Goal: Information Seeking & Learning: Understand process/instructions

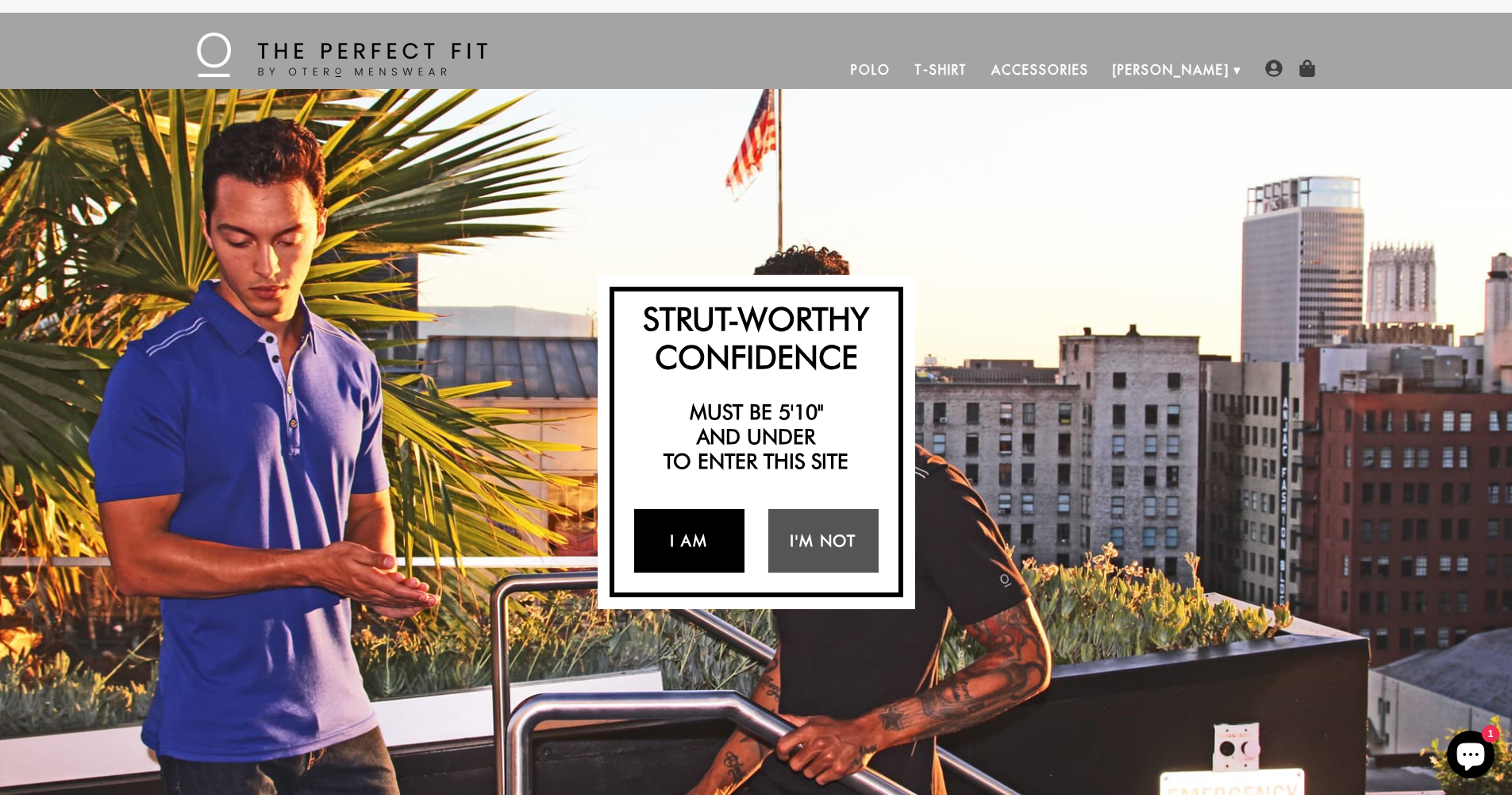
click at [684, 540] on link "I Am" at bounding box center [689, 540] width 111 height 63
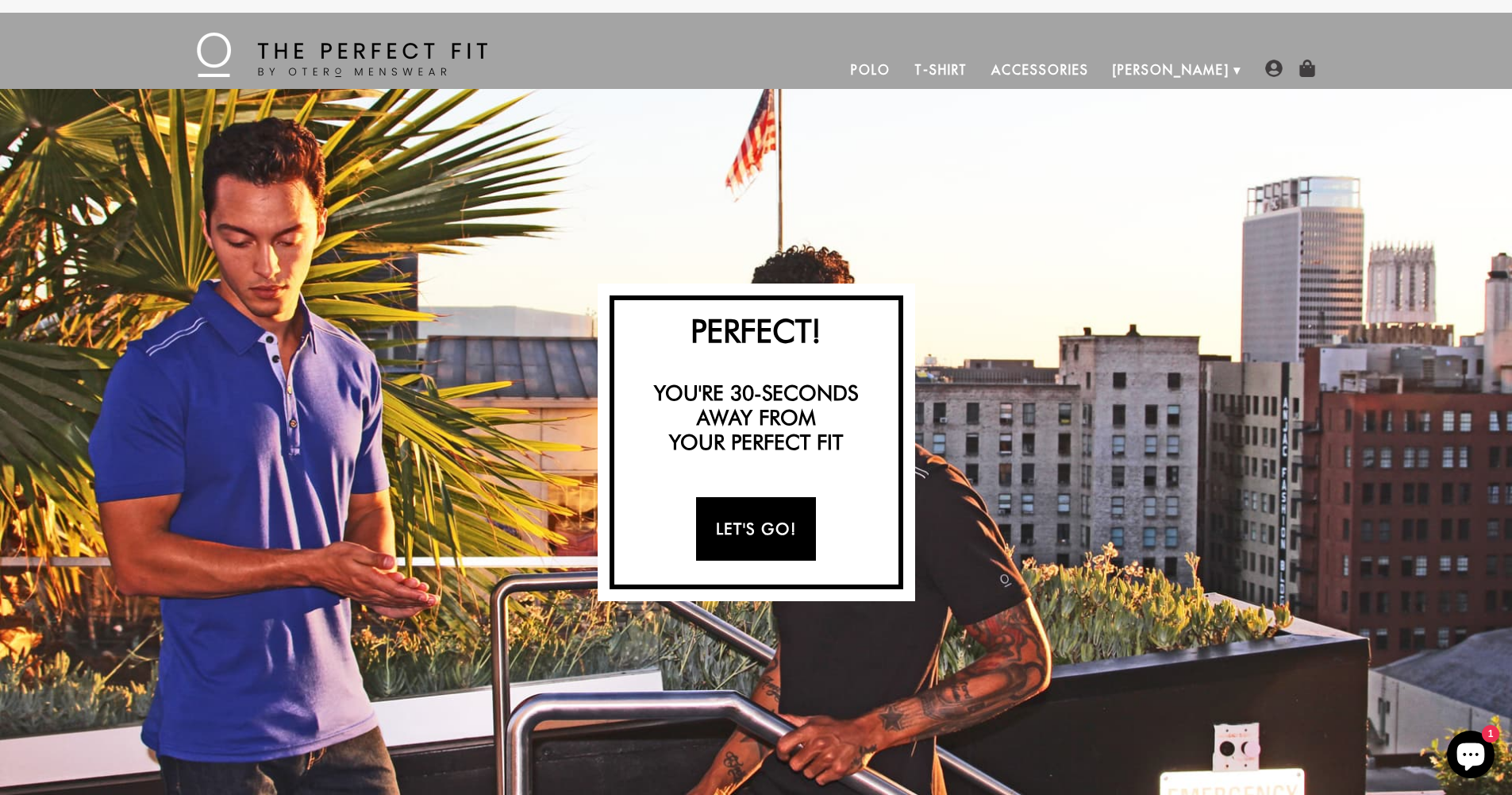
click at [753, 531] on link "Let's Go!" at bounding box center [756, 528] width 120 height 63
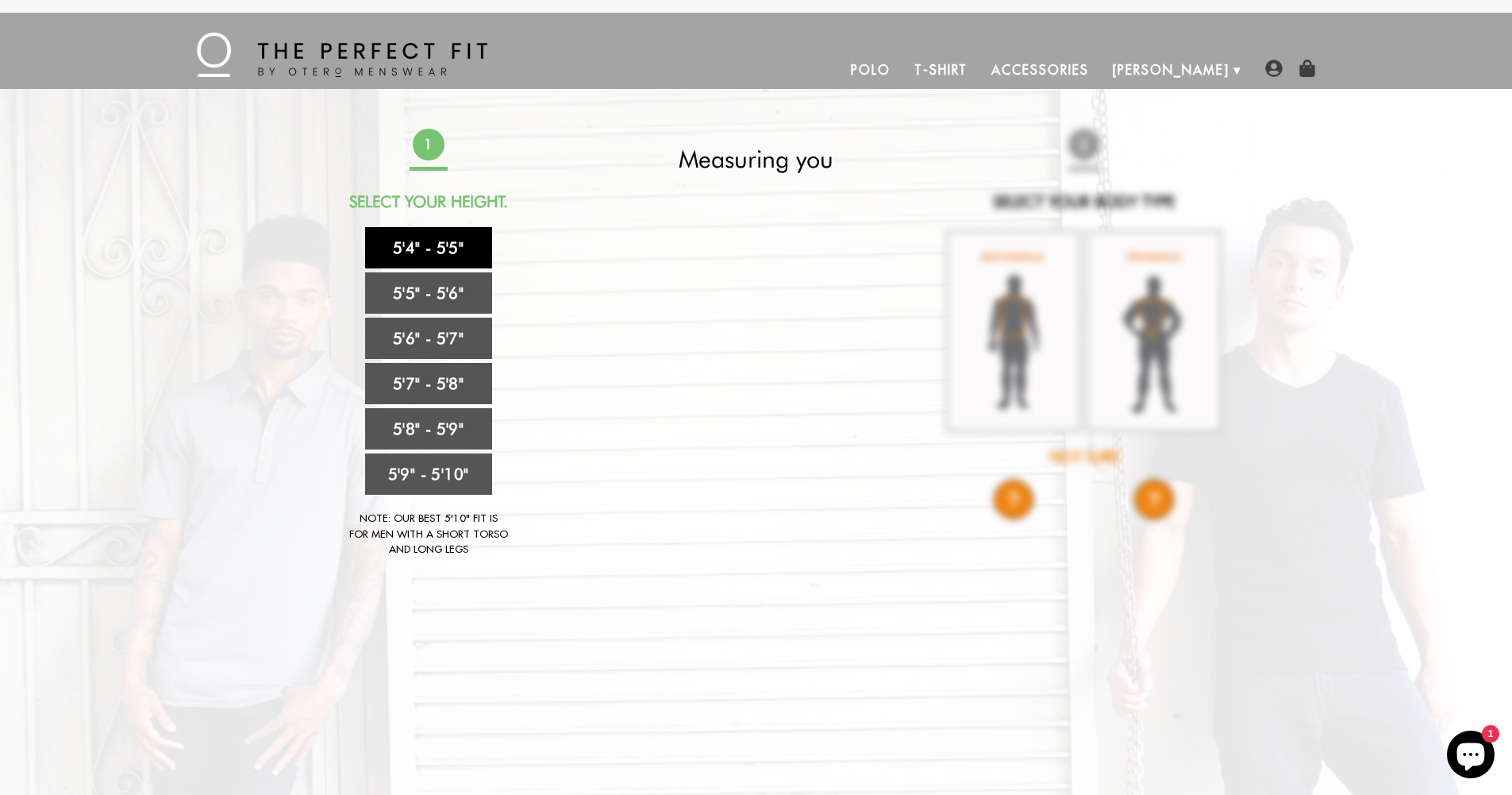
click at [442, 245] on link "5'4" - 5'5"" at bounding box center [428, 248] width 127 height 41
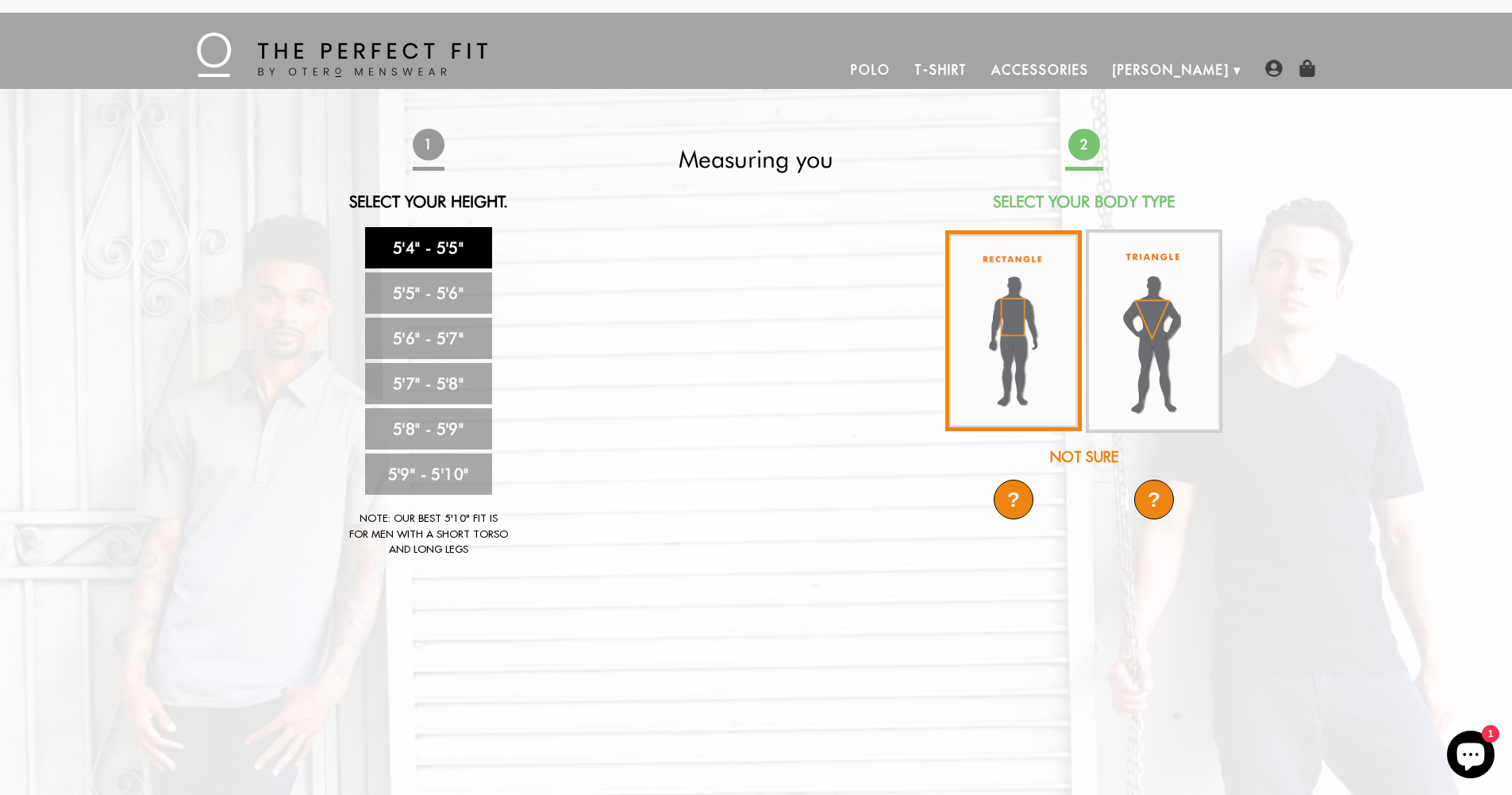
click at [774, 304] on img at bounding box center [1014, 331] width 137 height 201
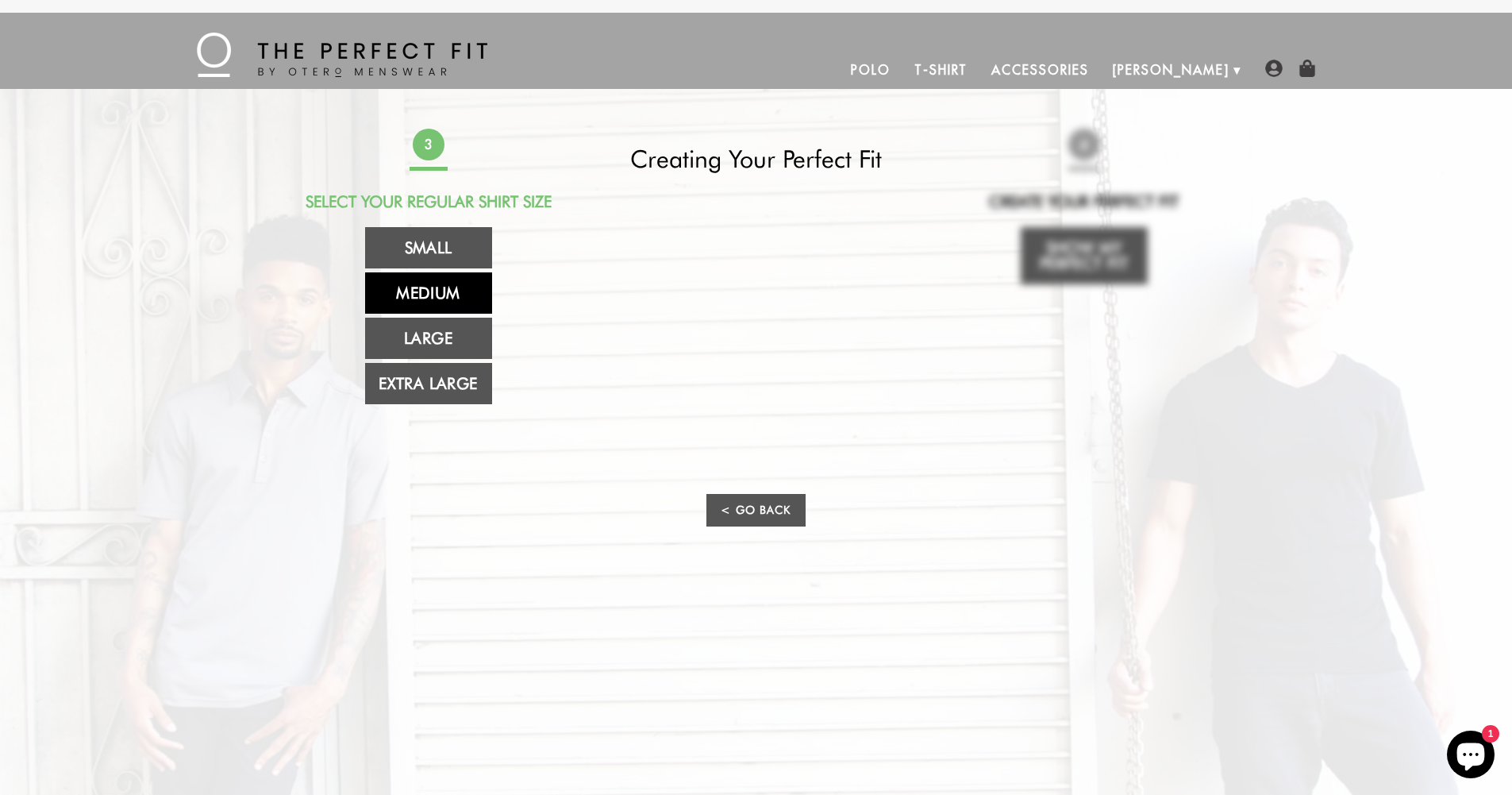
click at [447, 286] on link "Medium" at bounding box center [428, 292] width 127 height 41
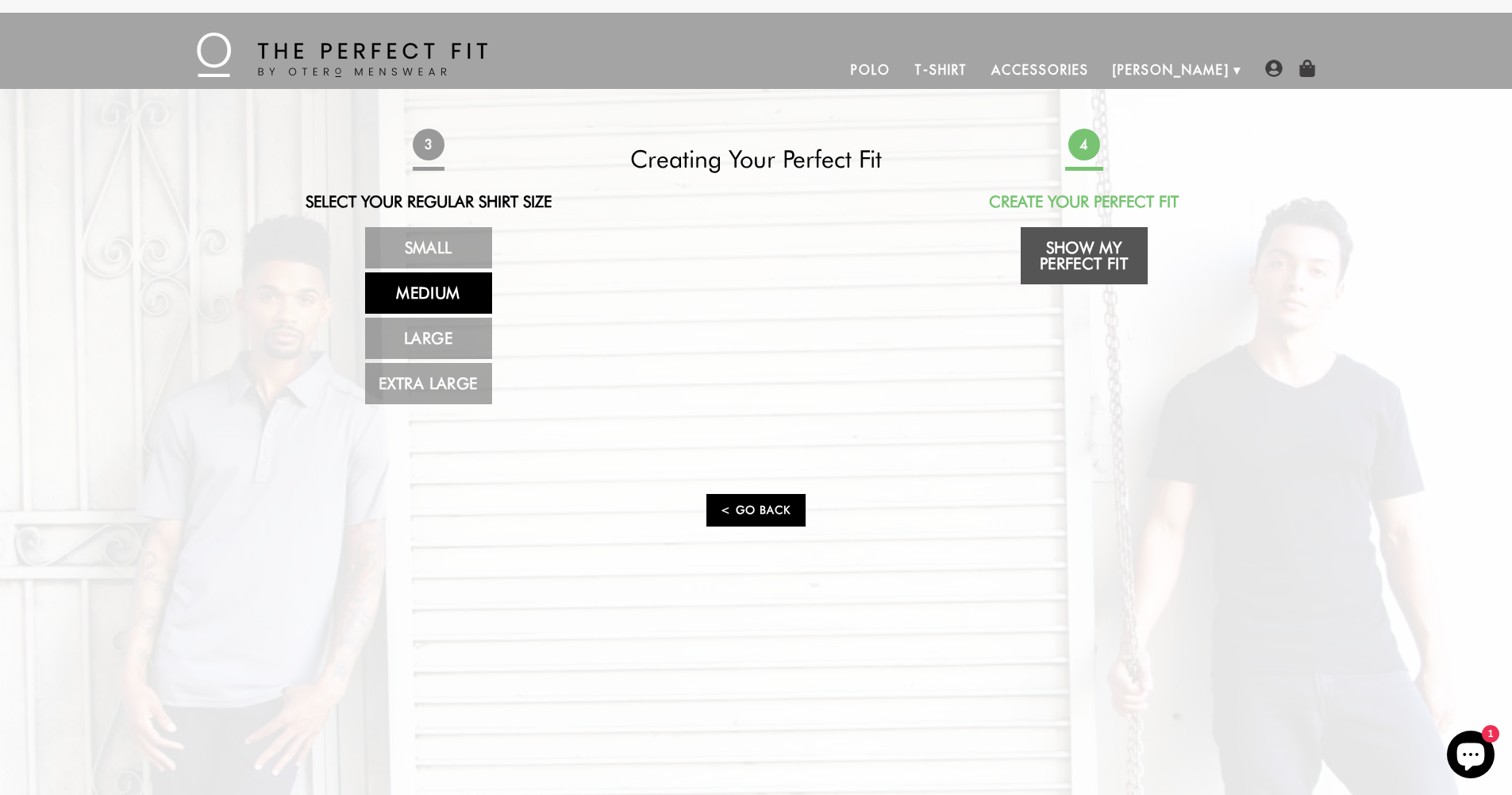
click at [758, 506] on link "< Go Back" at bounding box center [755, 510] width 99 height 33
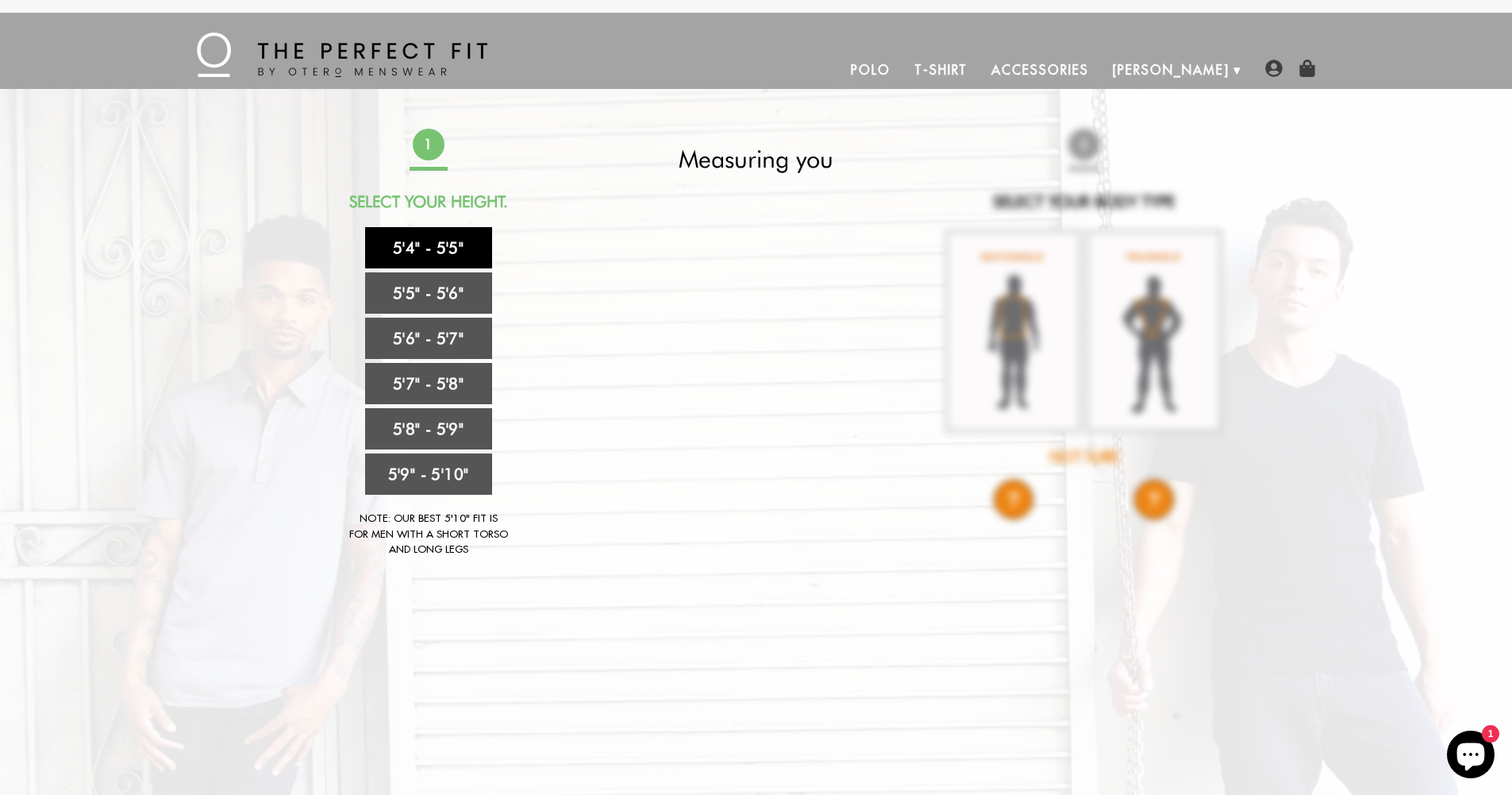
click at [436, 238] on link "5'4" - 5'5"" at bounding box center [428, 248] width 127 height 41
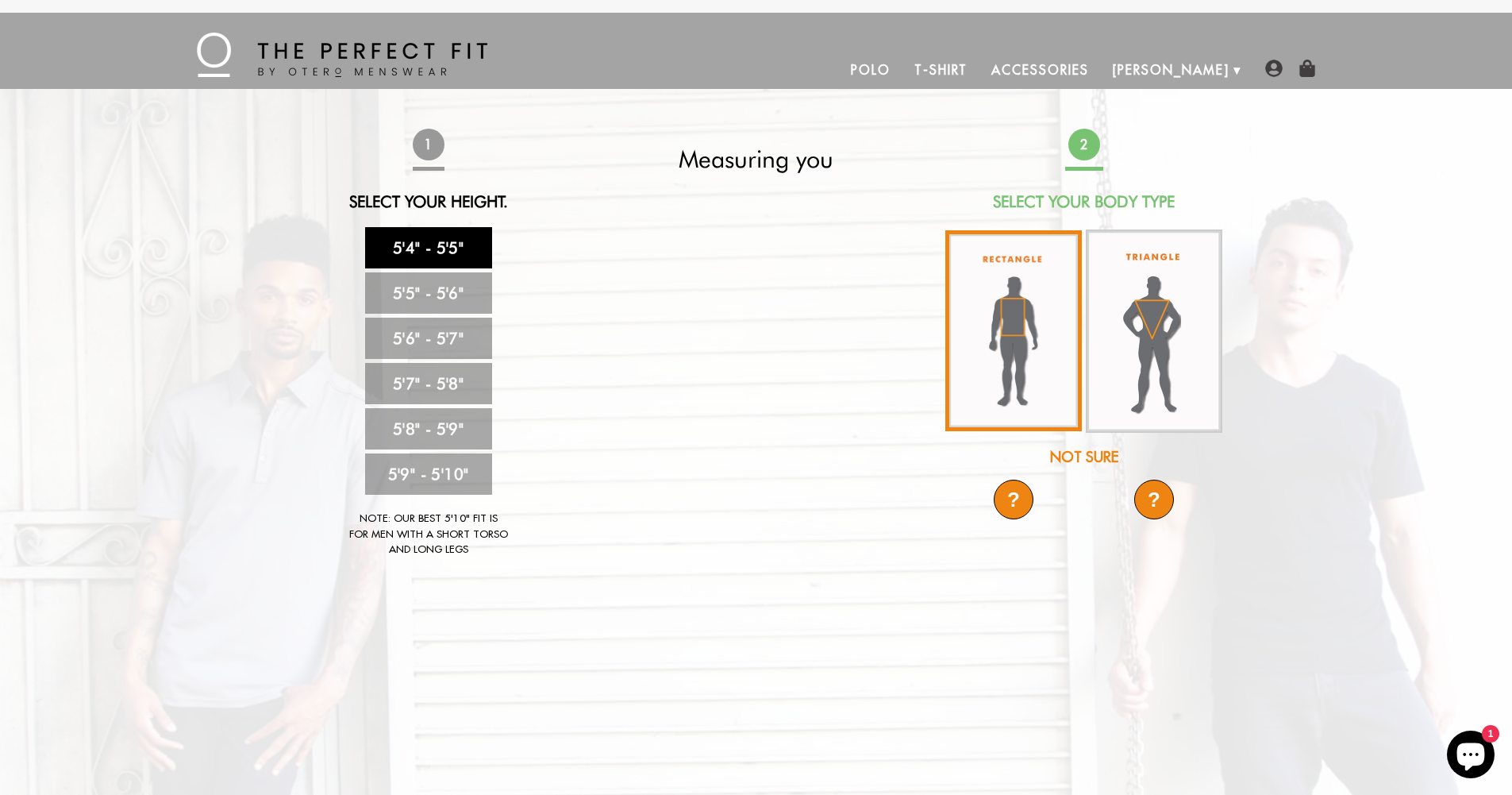
click at [774, 337] on img at bounding box center [1014, 331] width 137 height 201
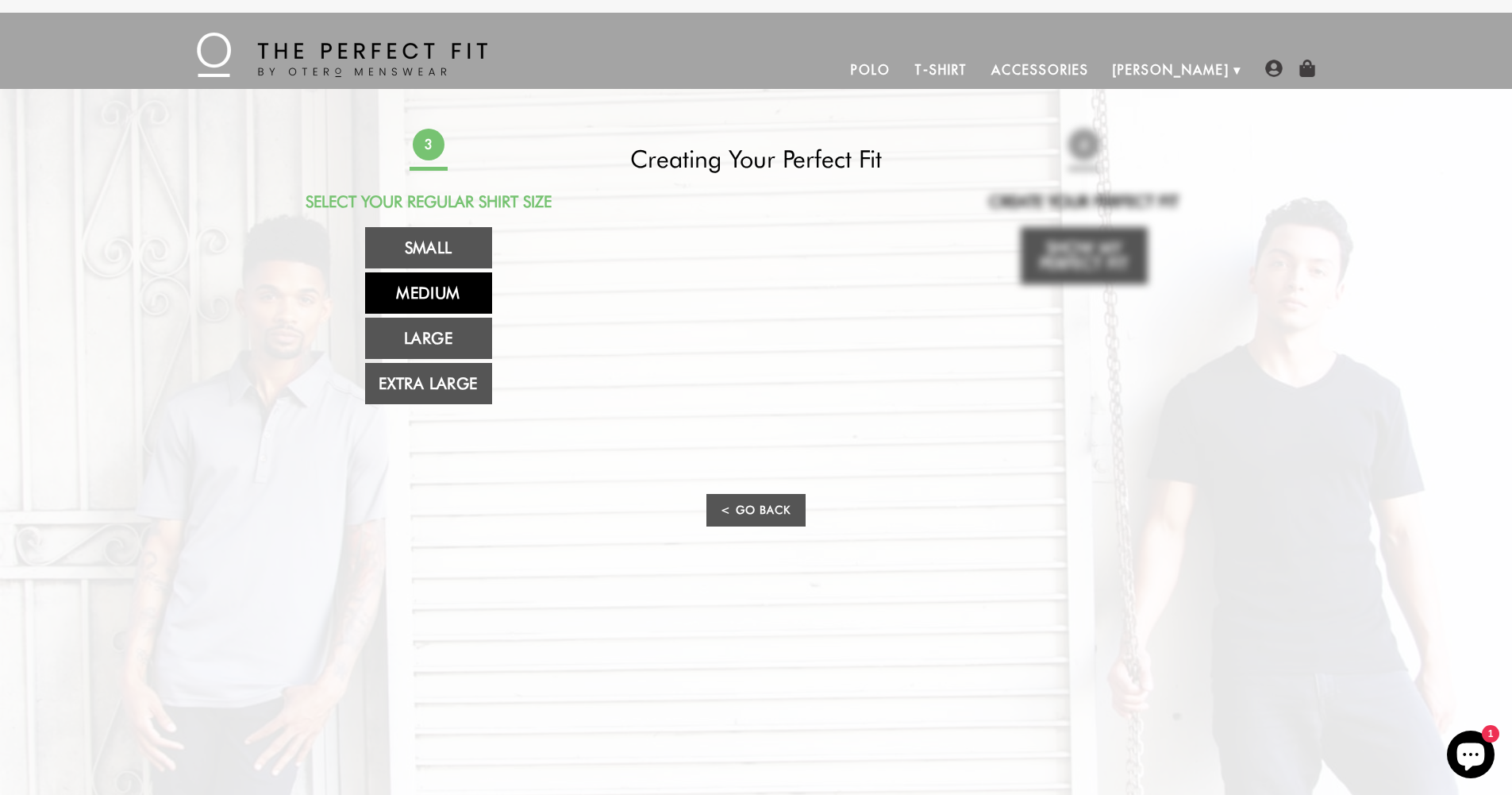
click at [432, 291] on link "Medium" at bounding box center [428, 292] width 127 height 41
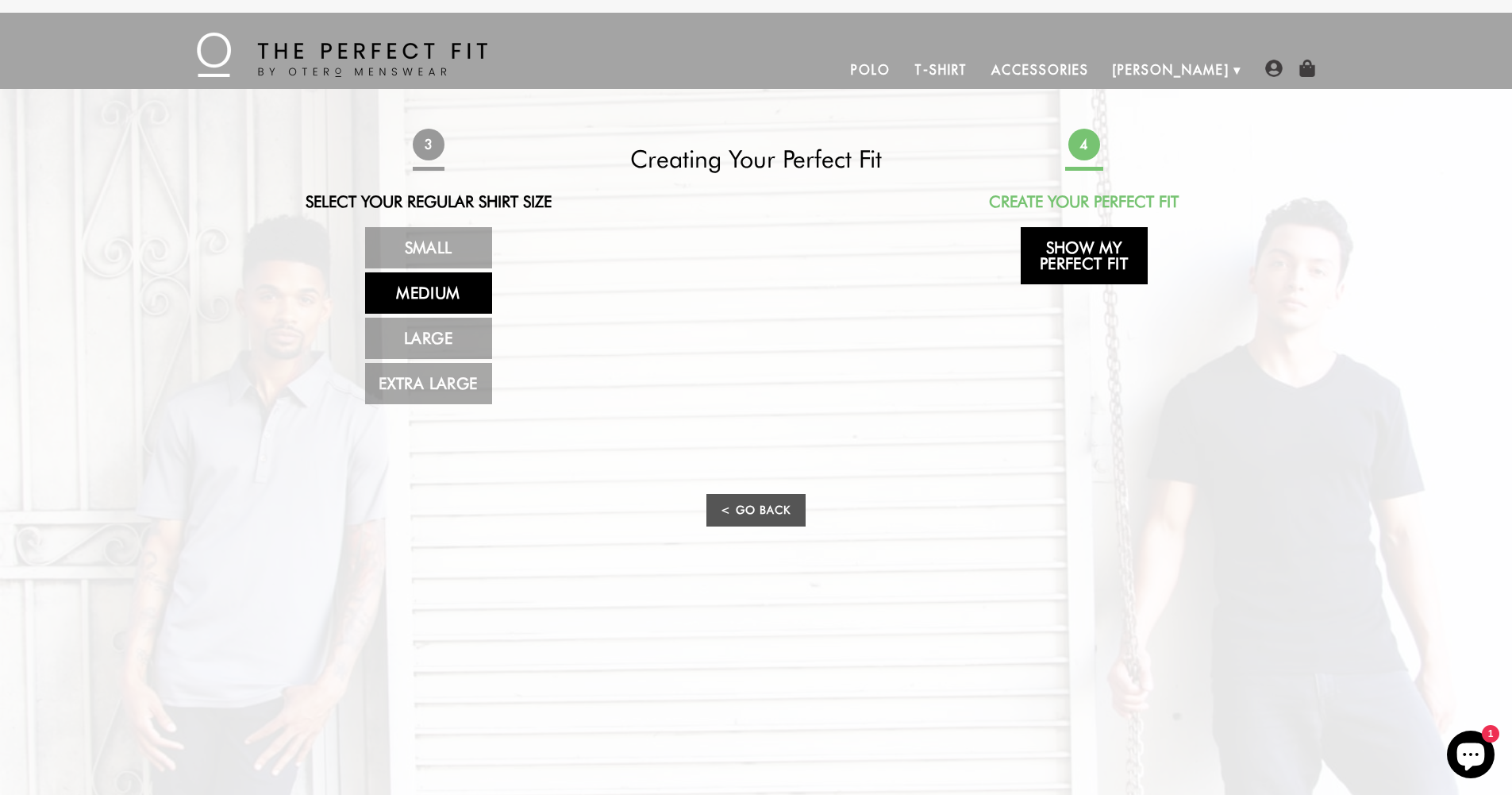
click at [774, 264] on link "Show My Perfect Fit" at bounding box center [1085, 256] width 127 height 57
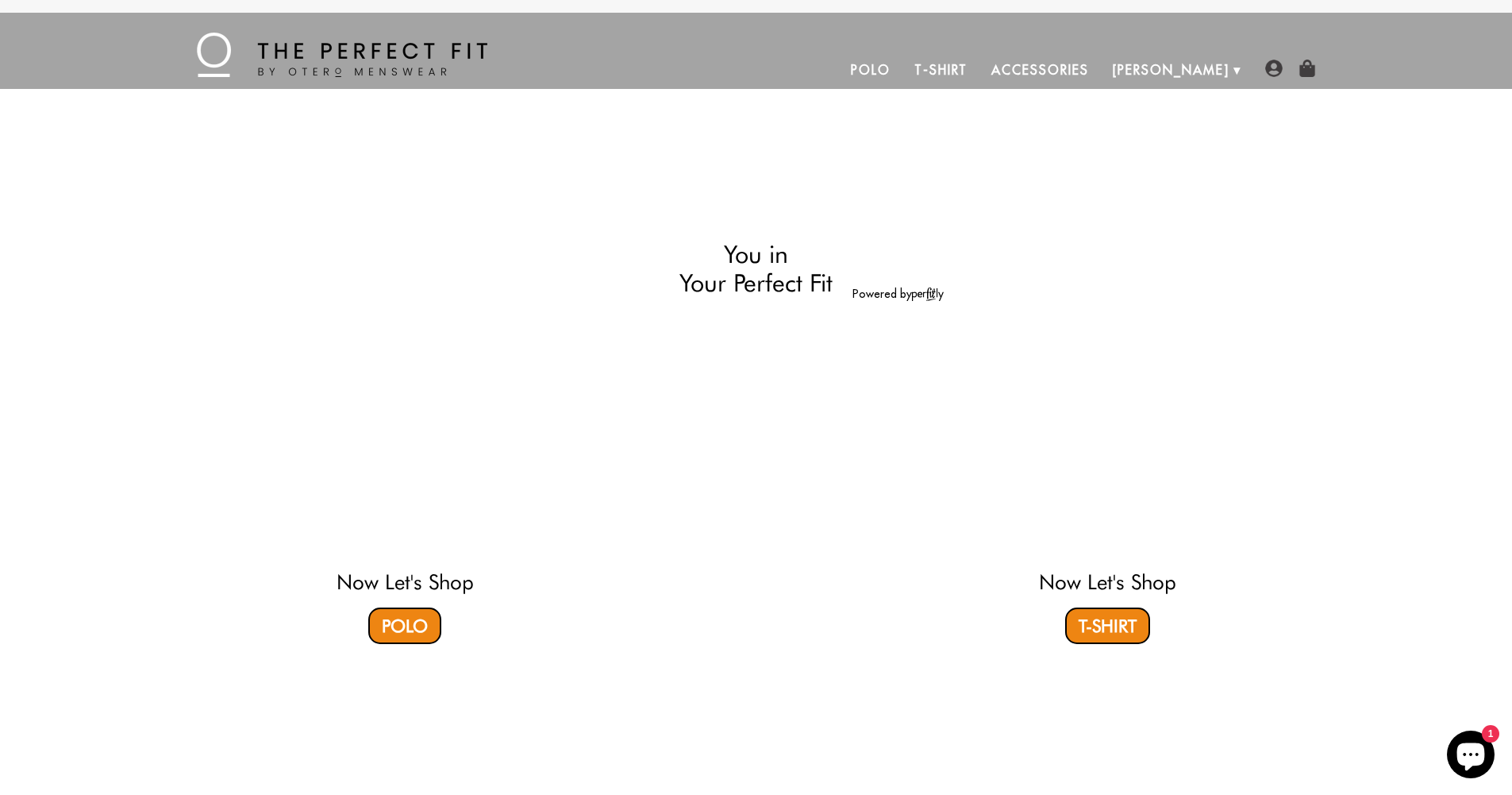
select select "M"
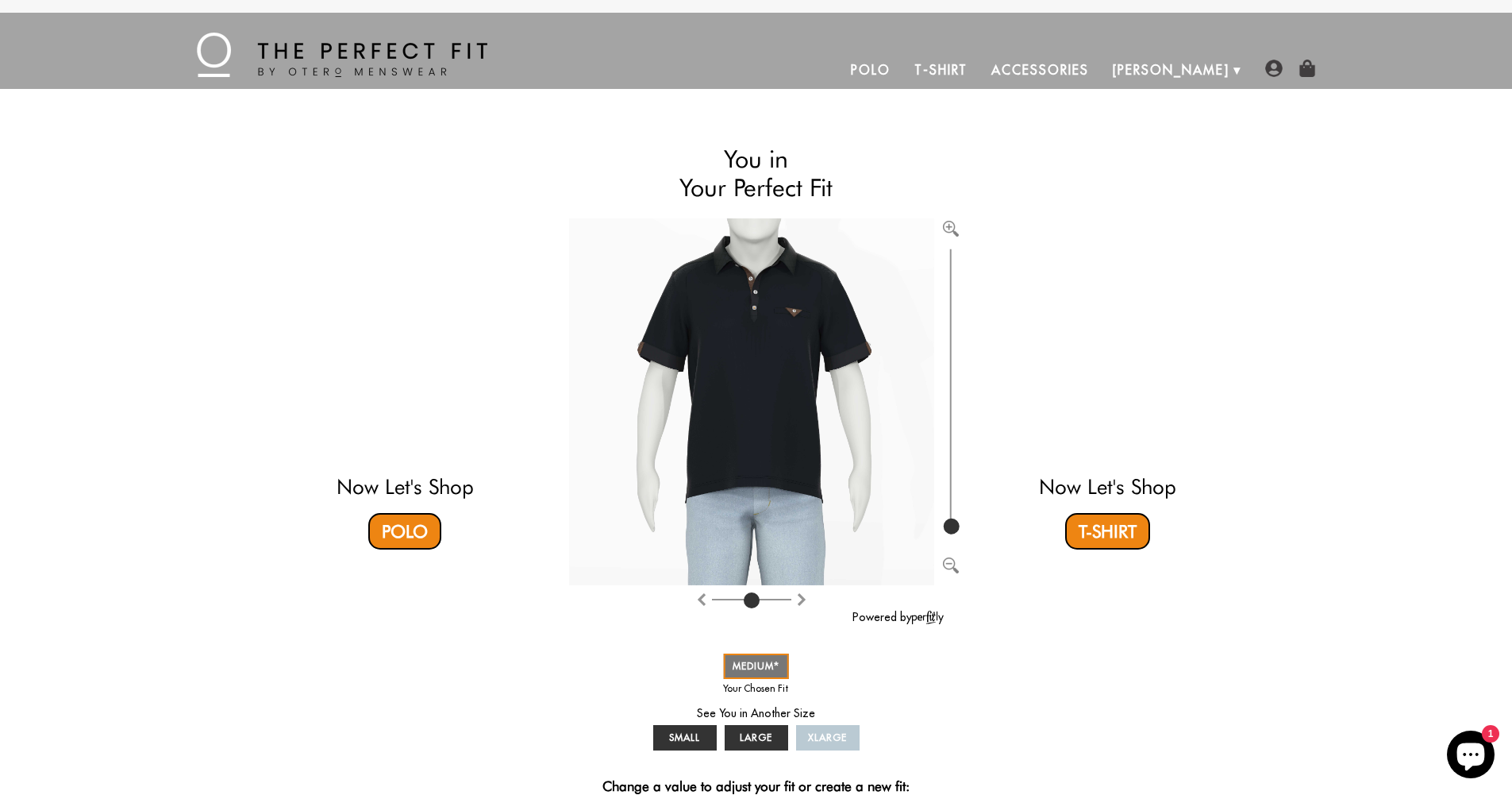
drag, startPoint x: 1058, startPoint y: 264, endPoint x: 1465, endPoint y: 215, distance: 409.9
click at [774, 215] on div "Strut-Worthy Confidence Must be 5'10" and under to enter this site I Am I'm Not…" at bounding box center [756, 521] width 1512 height 866
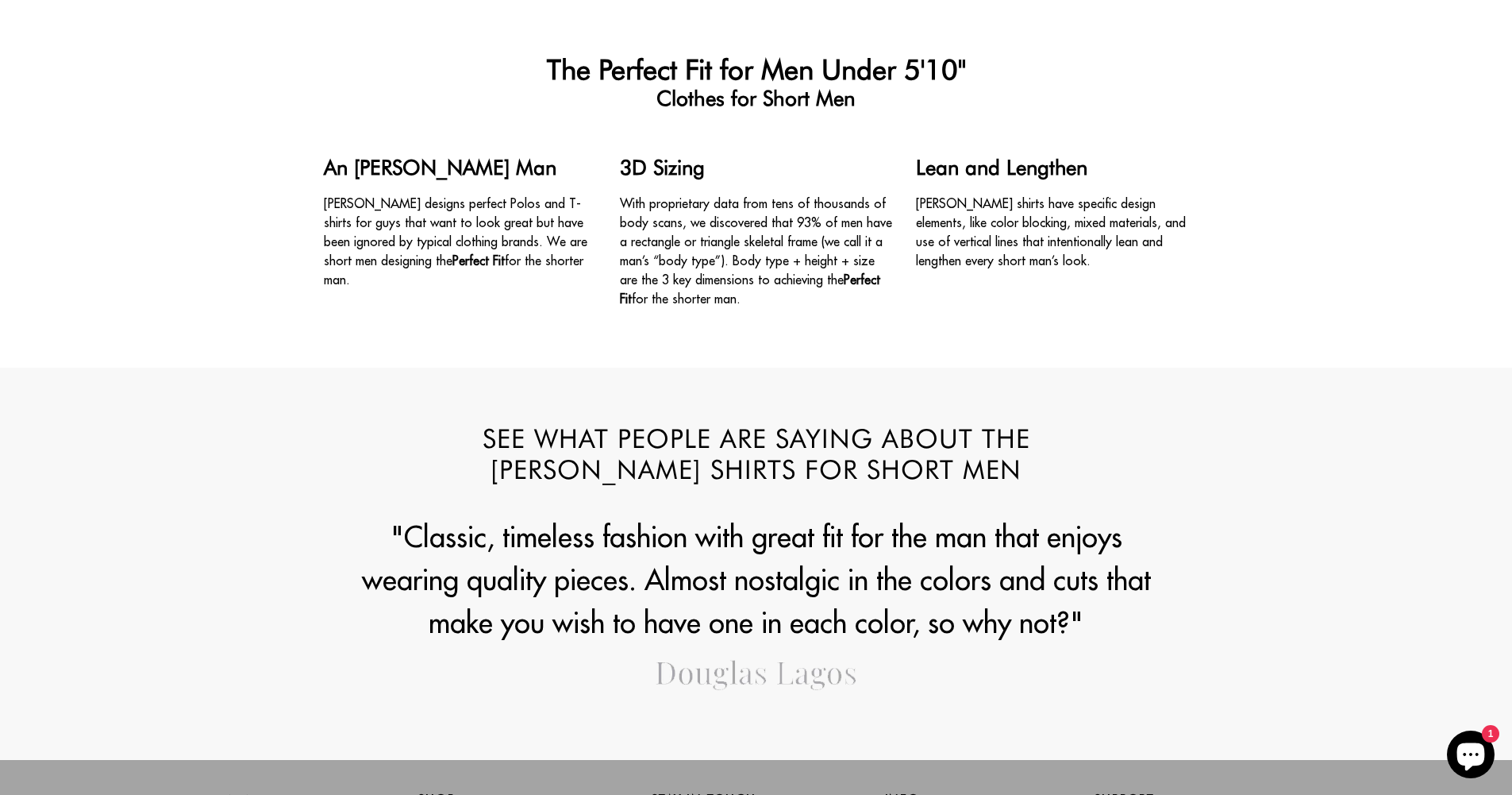
scroll to position [1462, 0]
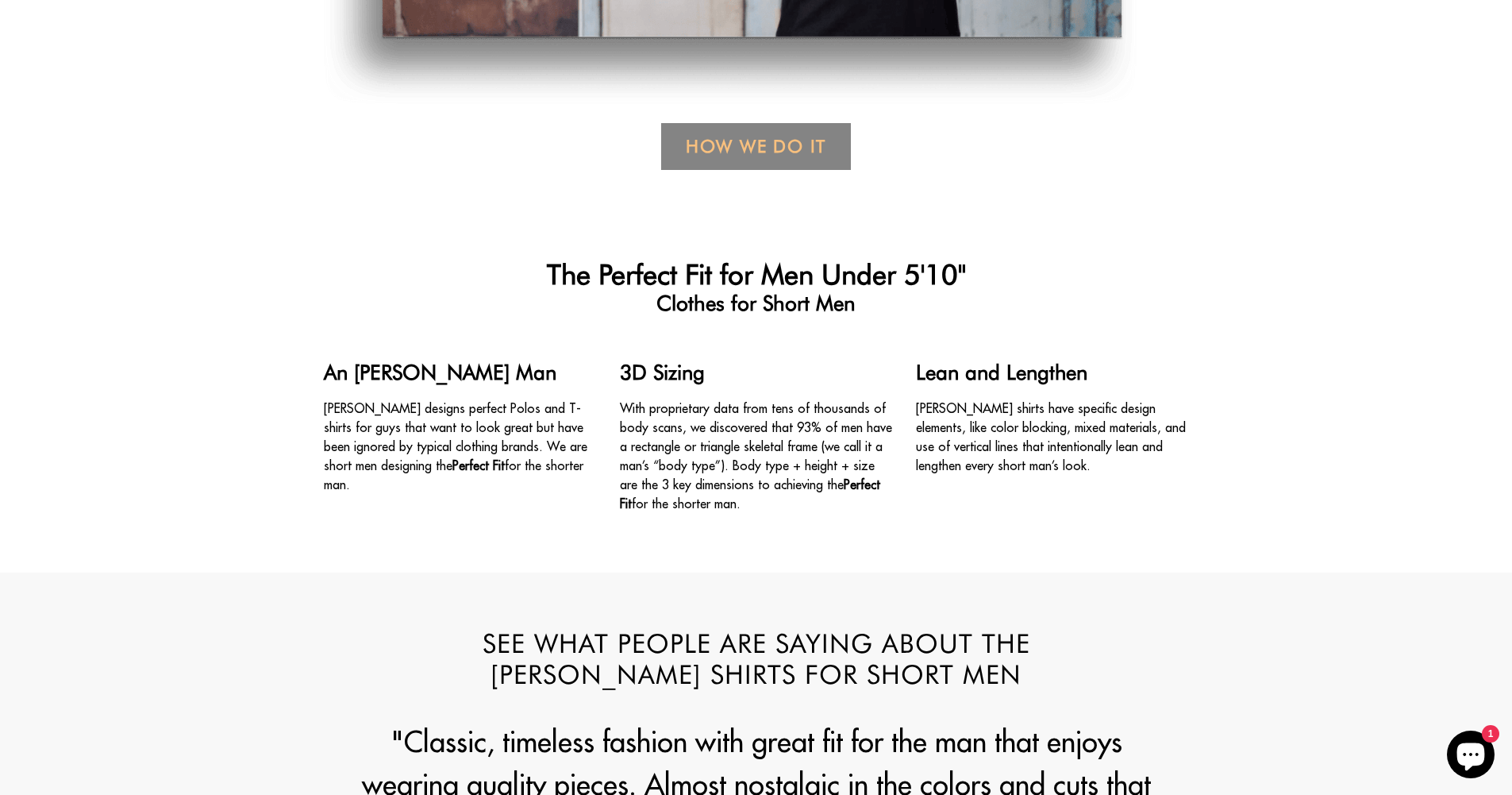
click at [774, 152] on link "How We Do it" at bounding box center [756, 146] width 190 height 46
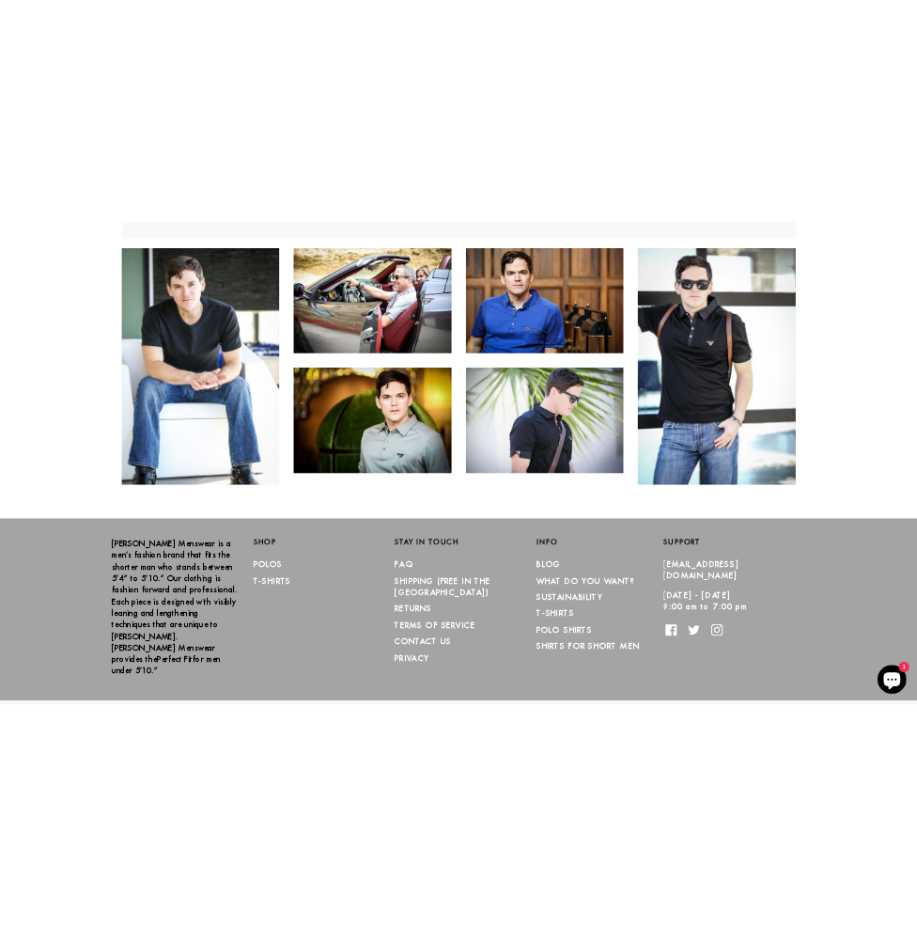
scroll to position [3639, 0]
